Goal: Information Seeking & Learning: Learn about a topic

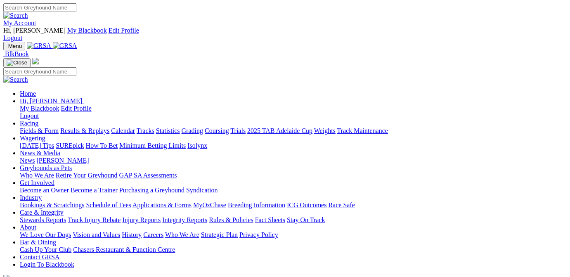
click at [102, 127] on link "Results & Replays" at bounding box center [84, 130] width 49 height 7
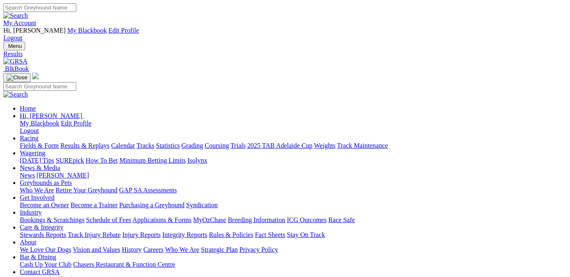
select select "WA"
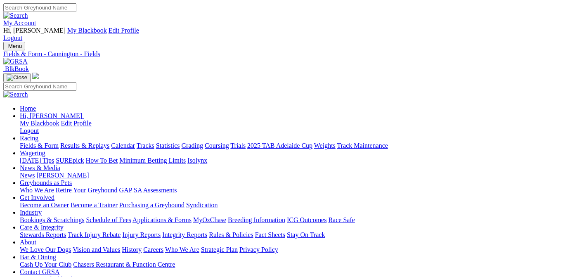
select select "SA"
type input "Yesterday, 23 Aug 2025"
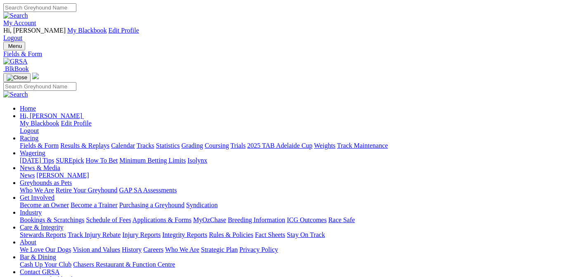
click at [107, 142] on link "Results & Replays" at bounding box center [84, 145] width 49 height 7
click at [25, 142] on link "Fields & Form" at bounding box center [39, 145] width 39 height 7
click at [76, 9] on input "Search" at bounding box center [39, 7] width 73 height 9
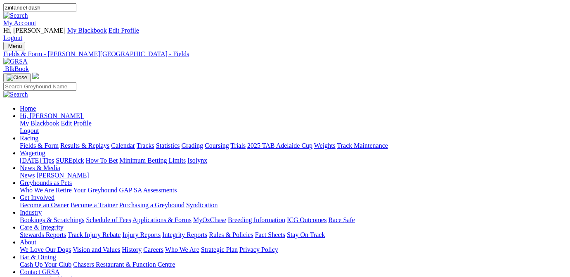
type input "zinfandel dash"
click at [28, 12] on img at bounding box center [15, 15] width 25 height 7
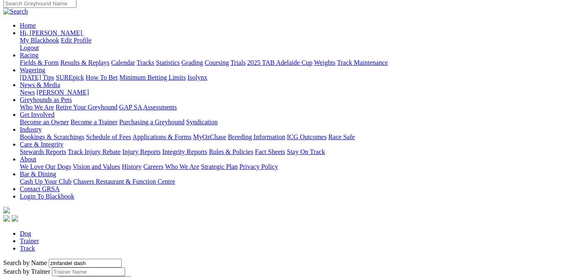
scroll to position [125, 0]
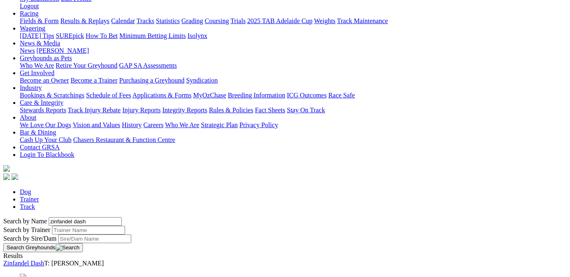
click at [44, 259] on link "Zinfandel Dash" at bounding box center [23, 262] width 41 height 7
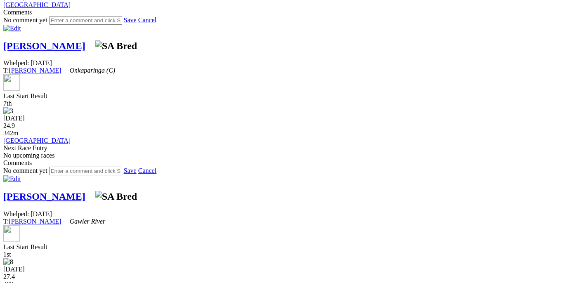
scroll to position [722, 0]
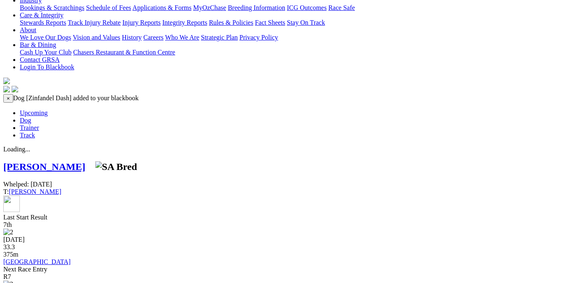
scroll to position [170, 0]
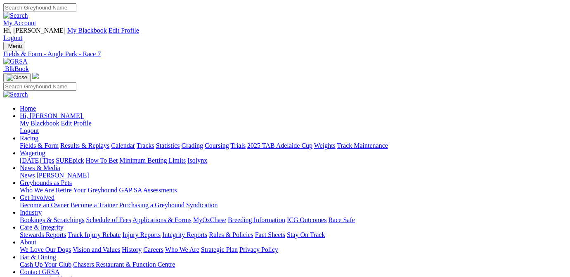
click at [31, 142] on link "Fields & Form" at bounding box center [39, 145] width 39 height 7
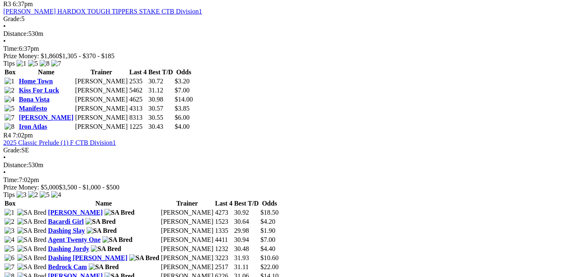
scroll to position [789, 0]
